Goal: Information Seeking & Learning: Learn about a topic

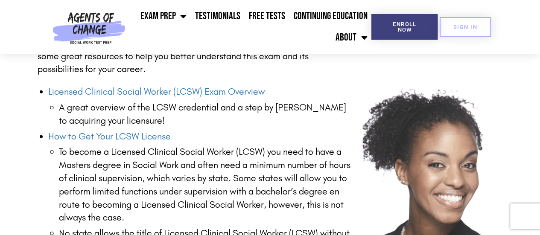
scroll to position [1073, 0]
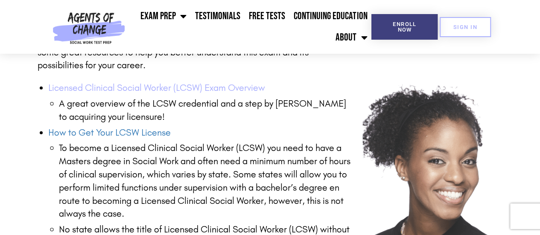
click at [229, 87] on link "Licensed Clinical Social Worker (LCSW) Exam Overview" at bounding box center [156, 87] width 217 height 11
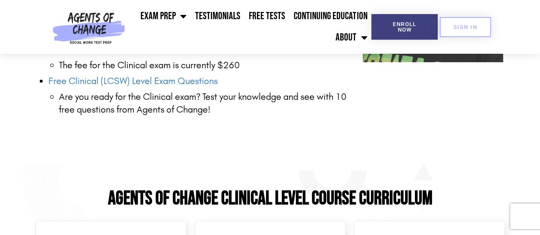
scroll to position [1280, 0]
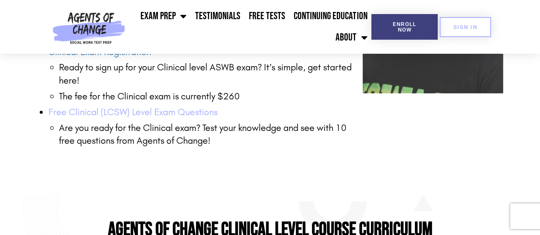
click at [123, 113] on link "Free Clinical (LCSW) Level Exam Questions" at bounding box center [133, 112] width 170 height 11
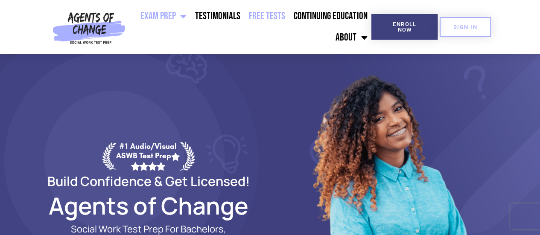
click at [272, 17] on link "Free Tests" at bounding box center [267, 16] width 45 height 21
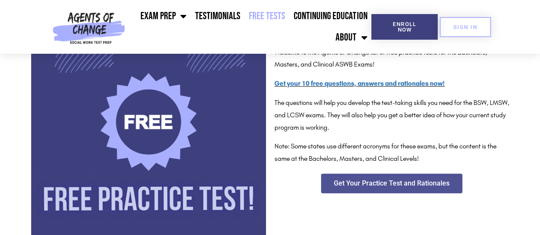
scroll to position [128, 0]
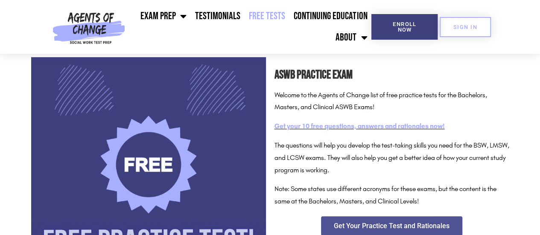
click at [316, 126] on link "Get your 10 free questions, answers and rationales now!" at bounding box center [360, 126] width 170 height 8
